Goal: Information Seeking & Learning: Learn about a topic

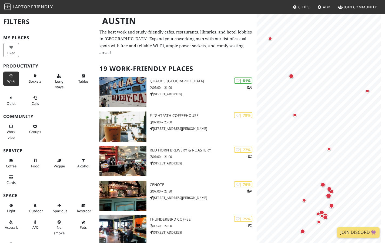
click at [11, 80] on span "Wi-Fi" at bounding box center [11, 81] width 8 height 5
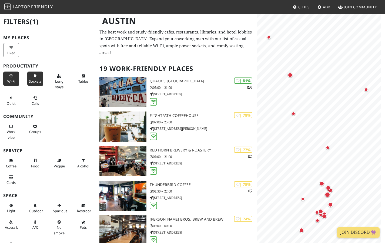
click at [34, 79] on span "Sockets" at bounding box center [35, 81] width 12 height 5
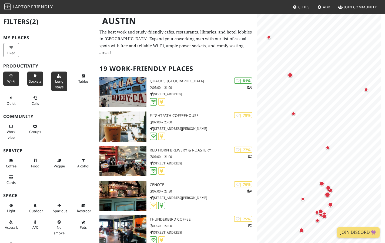
click at [55, 81] on span "Long stays" at bounding box center [59, 84] width 8 height 10
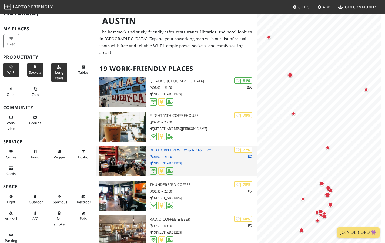
scroll to position [9, 0]
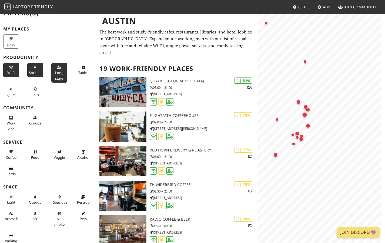
click at [332, 2] on body "Laptop Friendly Cities Add Join Community Austin Filters (3) My Places Liked Pr…" at bounding box center [192, 121] width 385 height 243
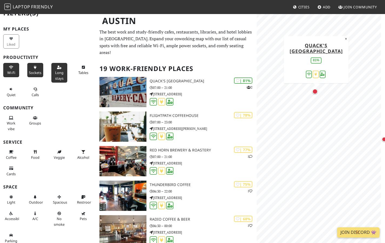
click at [316, 95] on div "Map marker" at bounding box center [316, 93] width 8 height 8
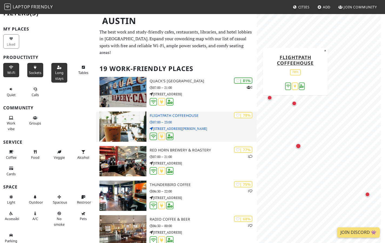
click at [192, 126] on p "5011 Duval St" at bounding box center [203, 128] width 107 height 5
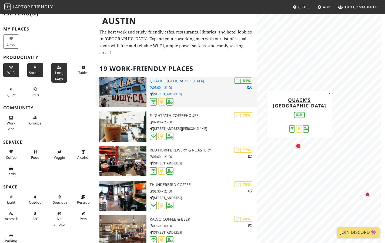
click at [189, 92] on p "411 E 43rd St" at bounding box center [203, 94] width 107 height 5
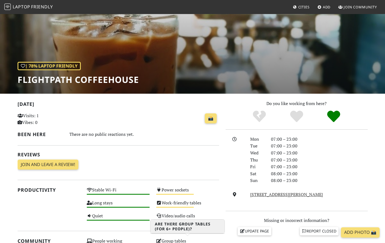
scroll to position [31, 0]
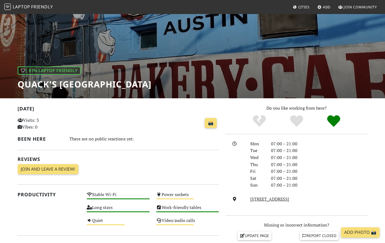
scroll to position [28, 0]
click at [271, 196] on link "[STREET_ADDRESS]" at bounding box center [269, 199] width 39 height 6
